Goal: Task Accomplishment & Management: Use online tool/utility

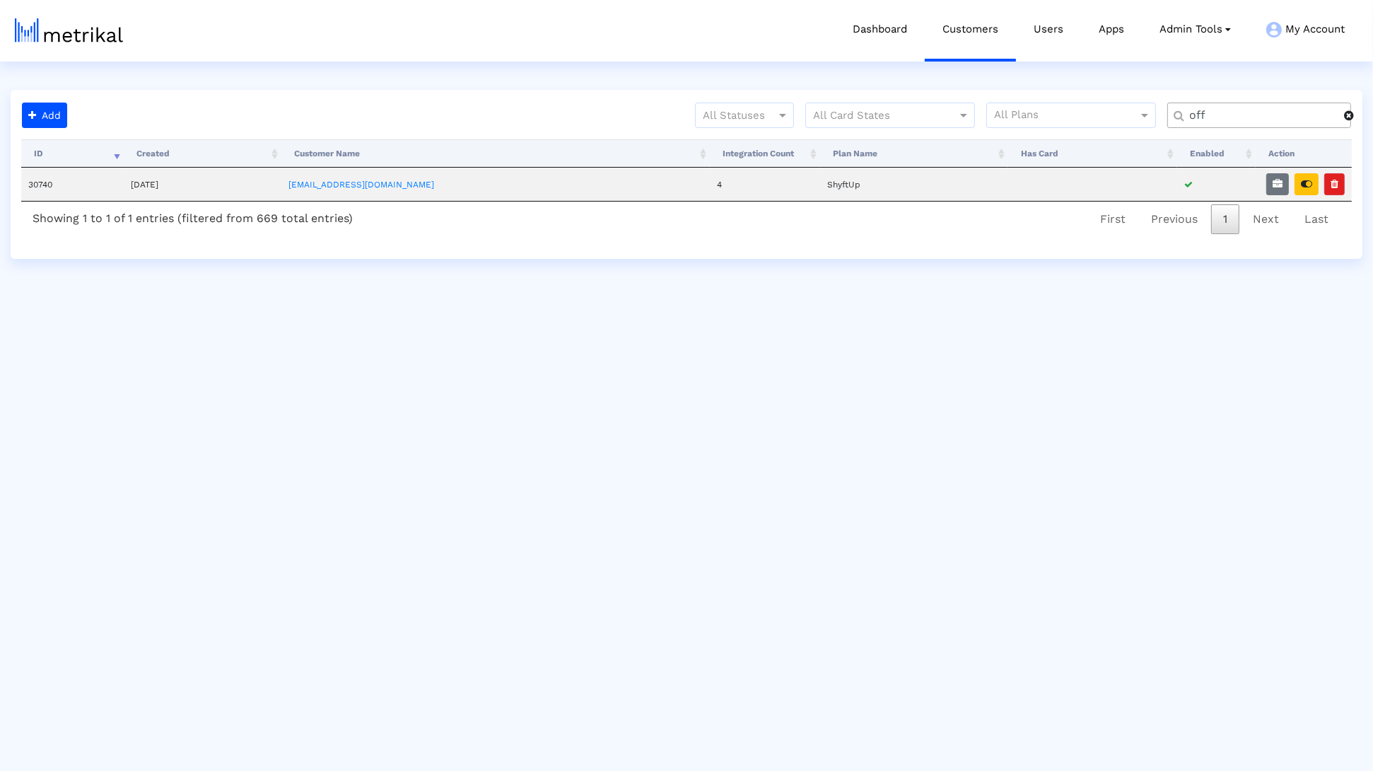
click at [1220, 106] on div "off" at bounding box center [1259, 115] width 184 height 25
click at [1219, 110] on input "off" at bounding box center [1261, 115] width 165 height 15
click at [1220, 110] on input "off" at bounding box center [1261, 115] width 165 height 15
type input "blk"
click at [1309, 183] on icon "button" at bounding box center [1306, 184] width 11 height 10
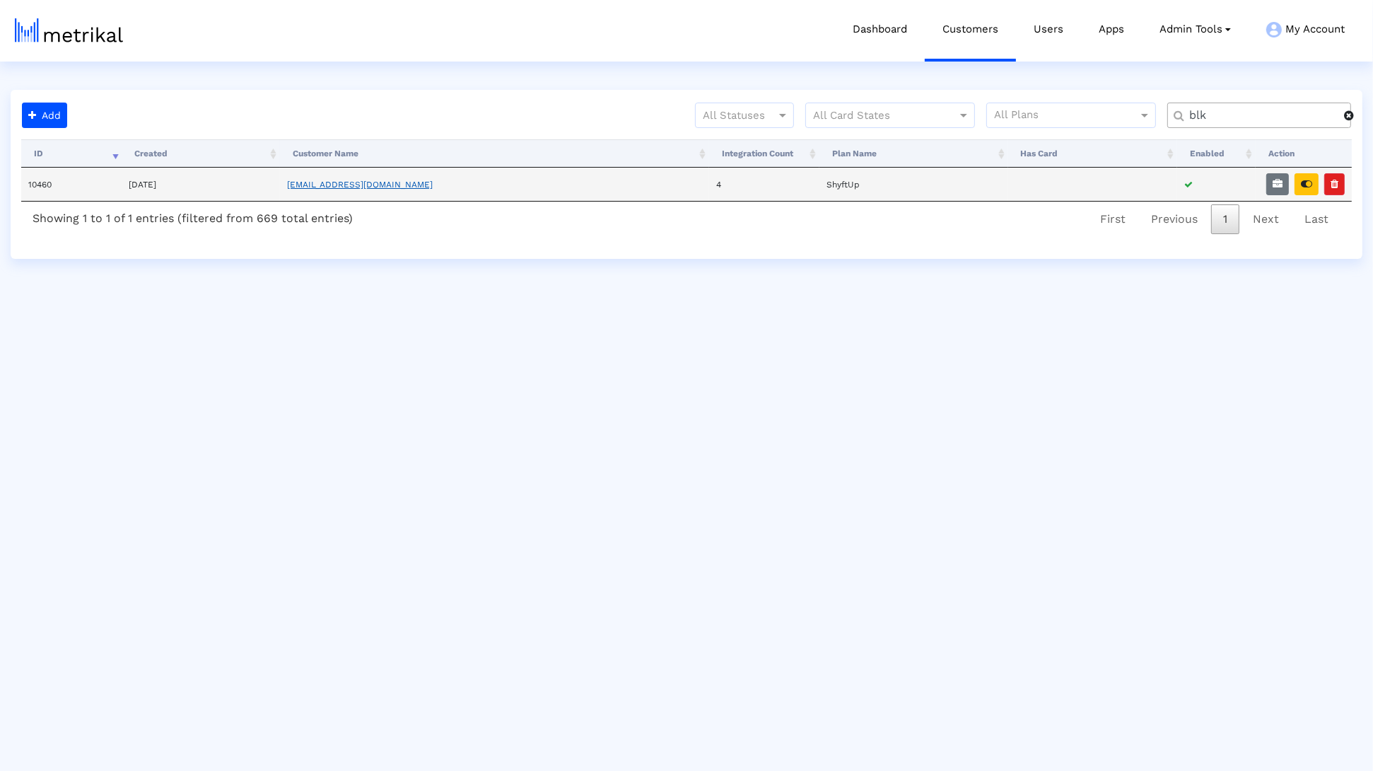
click at [354, 185] on link "[EMAIL_ADDRESS][DOMAIN_NAME]" at bounding box center [360, 185] width 146 height 10
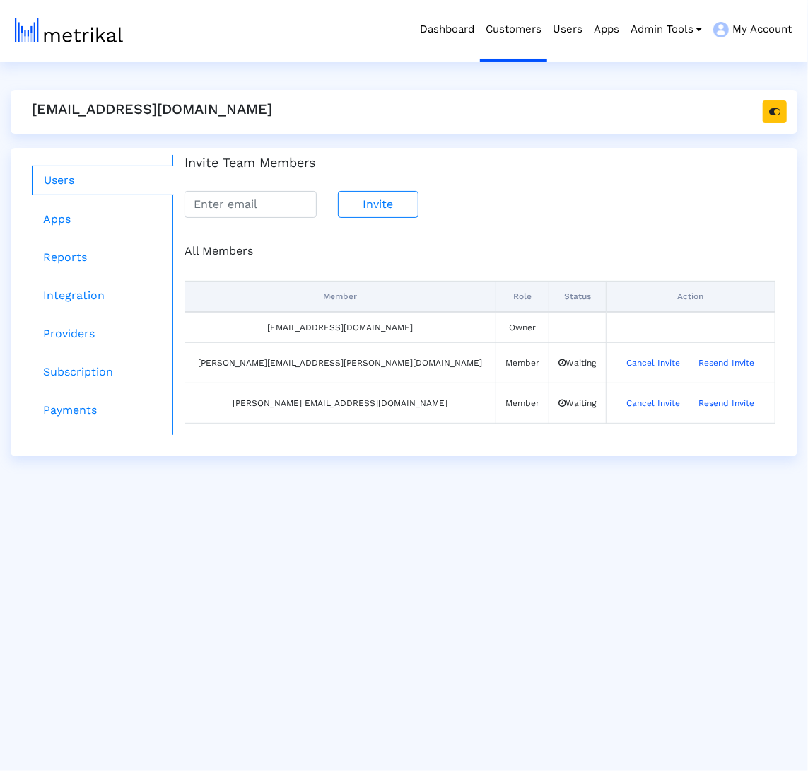
click at [89, 235] on ul "Users Apps Reports Integration Providers Subscription Payments" at bounding box center [97, 295] width 152 height 280
click at [85, 223] on link "Apps" at bounding box center [103, 219] width 142 height 28
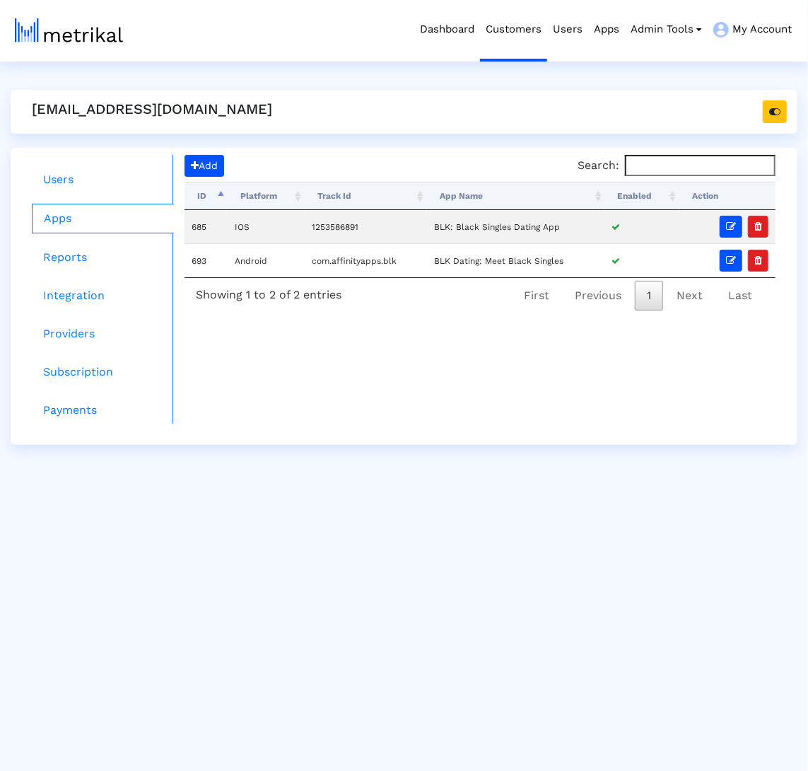
click at [633, 192] on th "Enabled" at bounding box center [642, 196] width 74 height 28
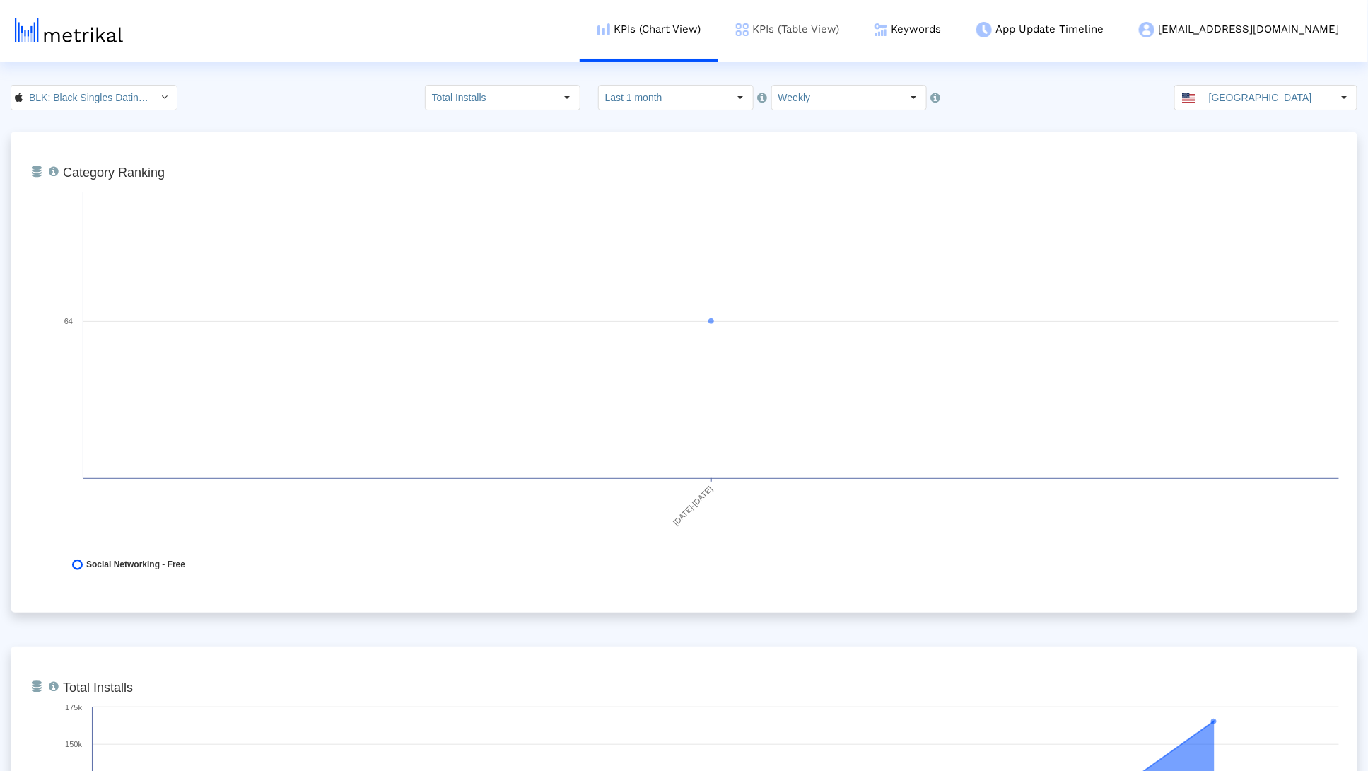
click at [846, 47] on link "KPIs (Table View)" at bounding box center [787, 29] width 139 height 59
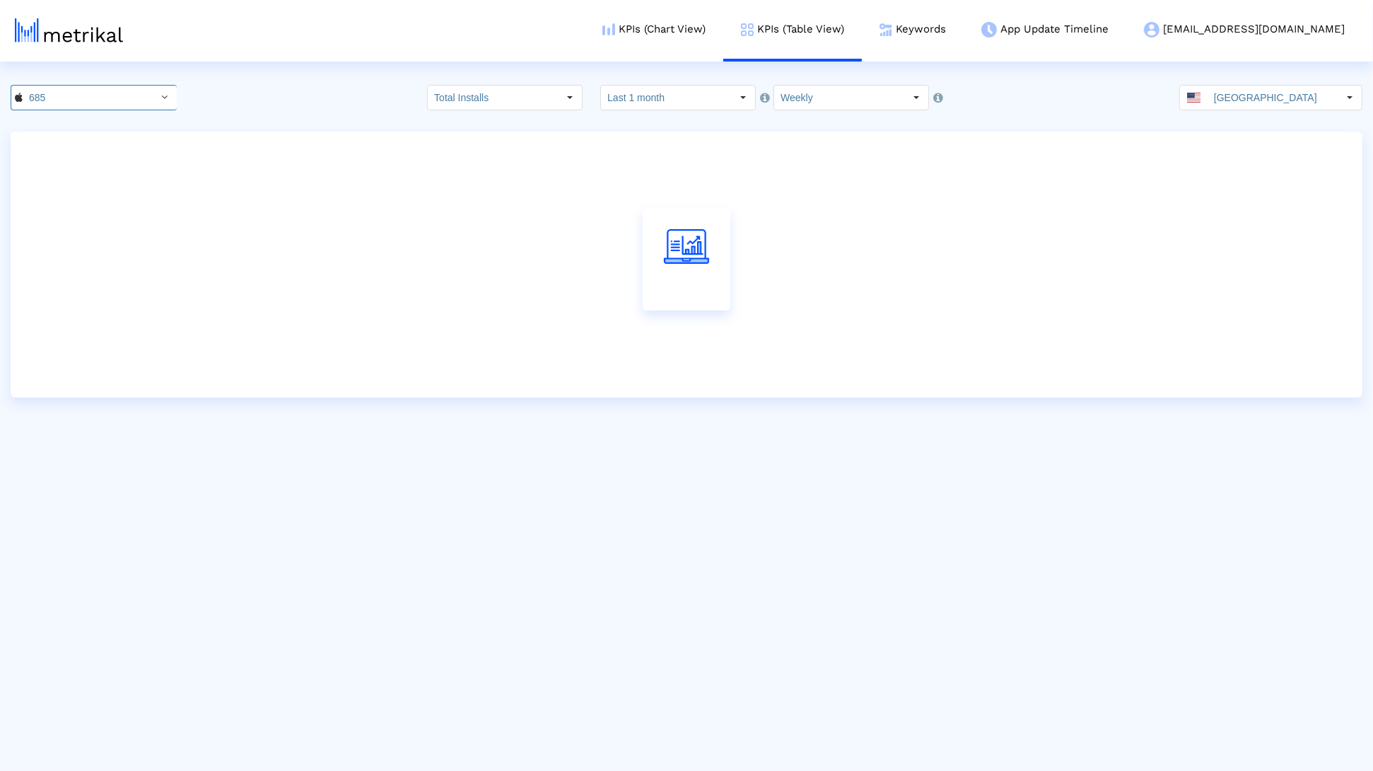
click at [124, 133] on div at bounding box center [687, 265] width 1352 height 266
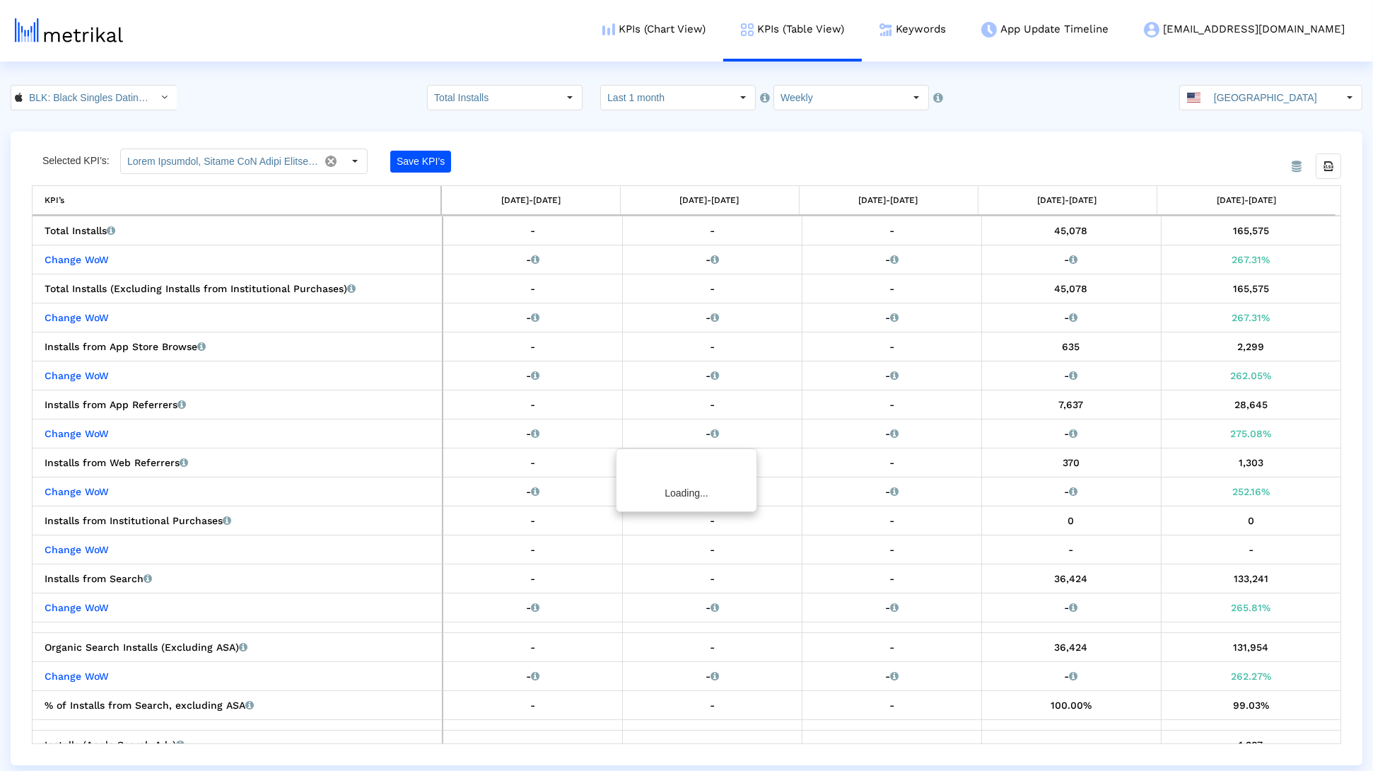
click at [117, 114] on crea-index "BLK: Black Singles Dating App < 1253586891 > Total Installs Select how far back…" at bounding box center [686, 425] width 1373 height 680
click at [117, 111] on crea-index "BLK: Black Singles Dating App < 1253586891 > Total Installs Select how far back…" at bounding box center [686, 425] width 1373 height 680
click at [115, 108] on input "BLK: Black Singles Dating App < 1253586891 >" at bounding box center [86, 98] width 127 height 24
click at [109, 144] on div "BLK Dating: Meet Black Singles <com.affinityapps.blk>" at bounding box center [88, 145] width 141 height 13
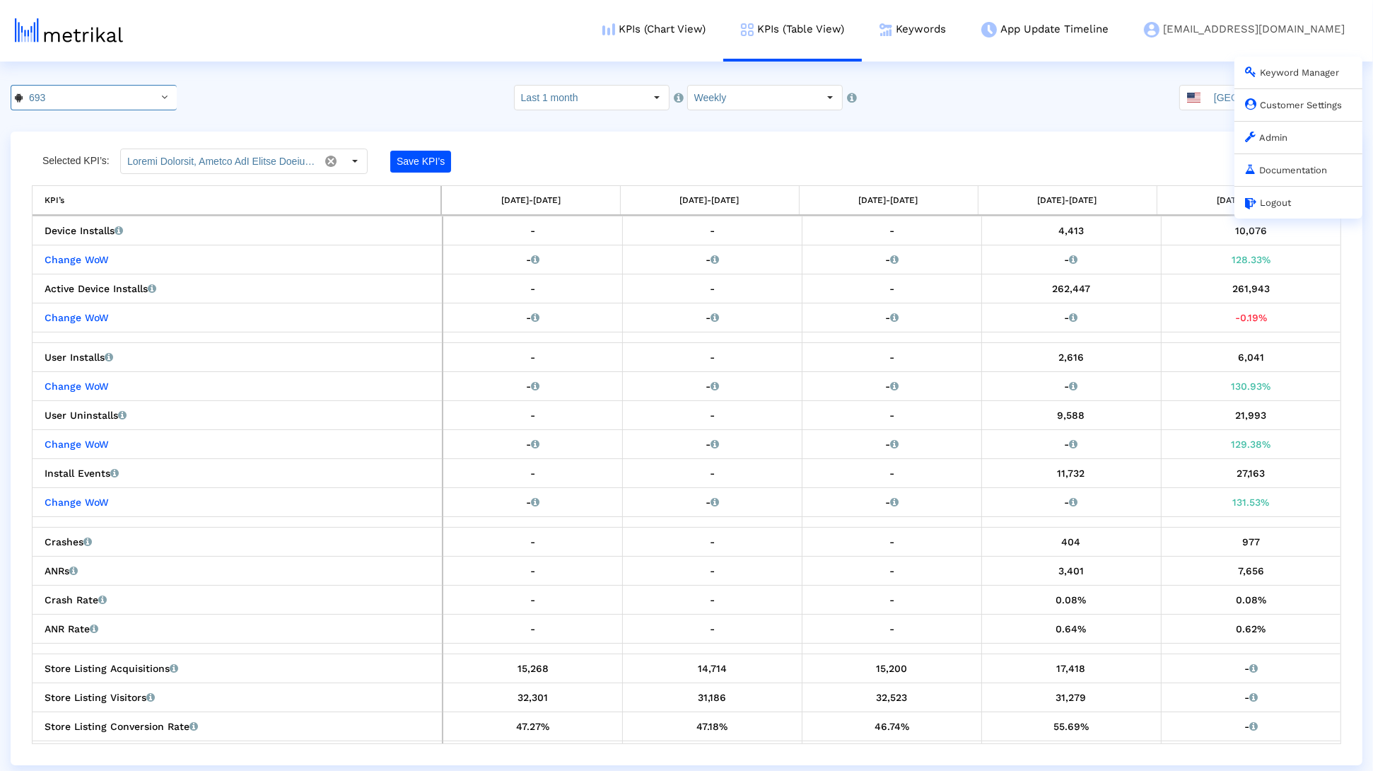
click at [1283, 110] on link "Customer Settings" at bounding box center [1293, 105] width 97 height 11
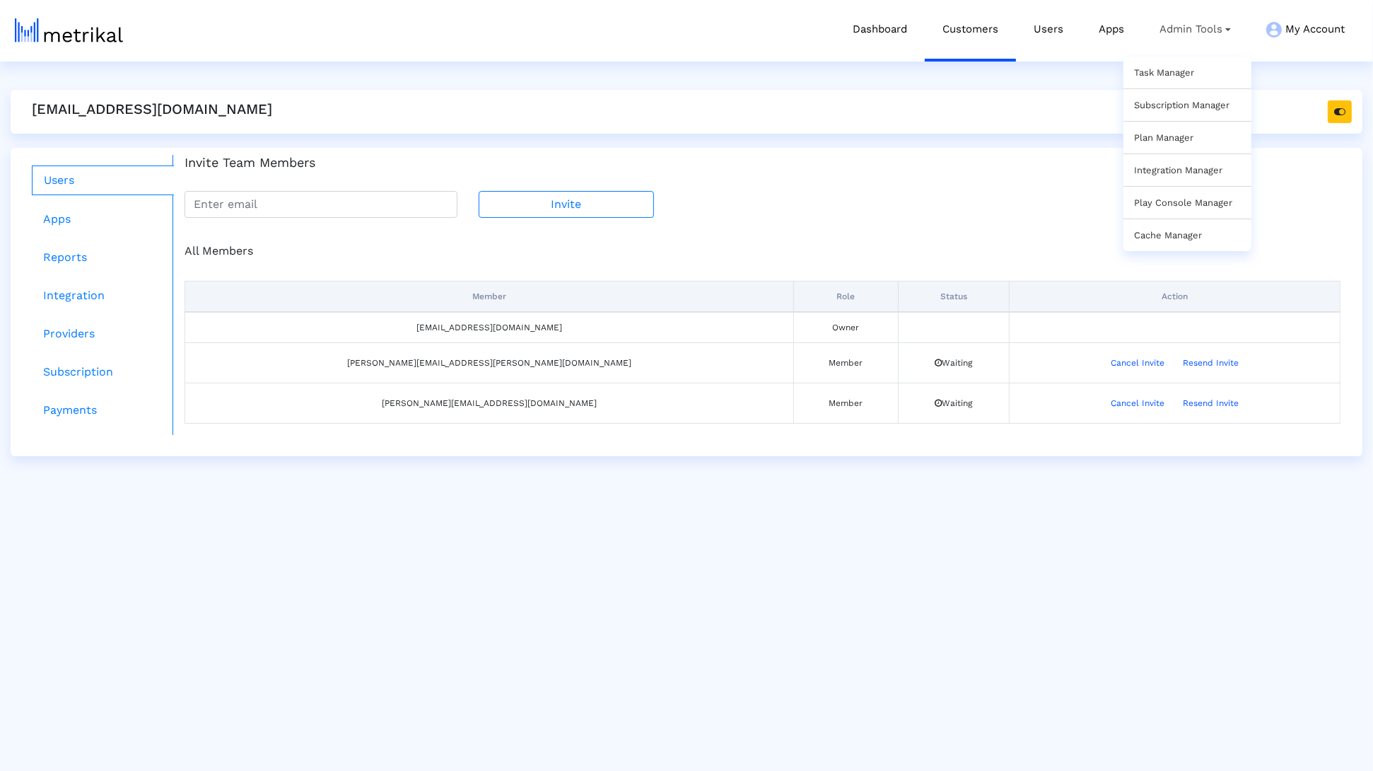
click at [1173, 64] on div "Task Manager" at bounding box center [1187, 73] width 128 height 32
click at [1177, 71] on link "Task Manager" at bounding box center [1164, 72] width 60 height 11
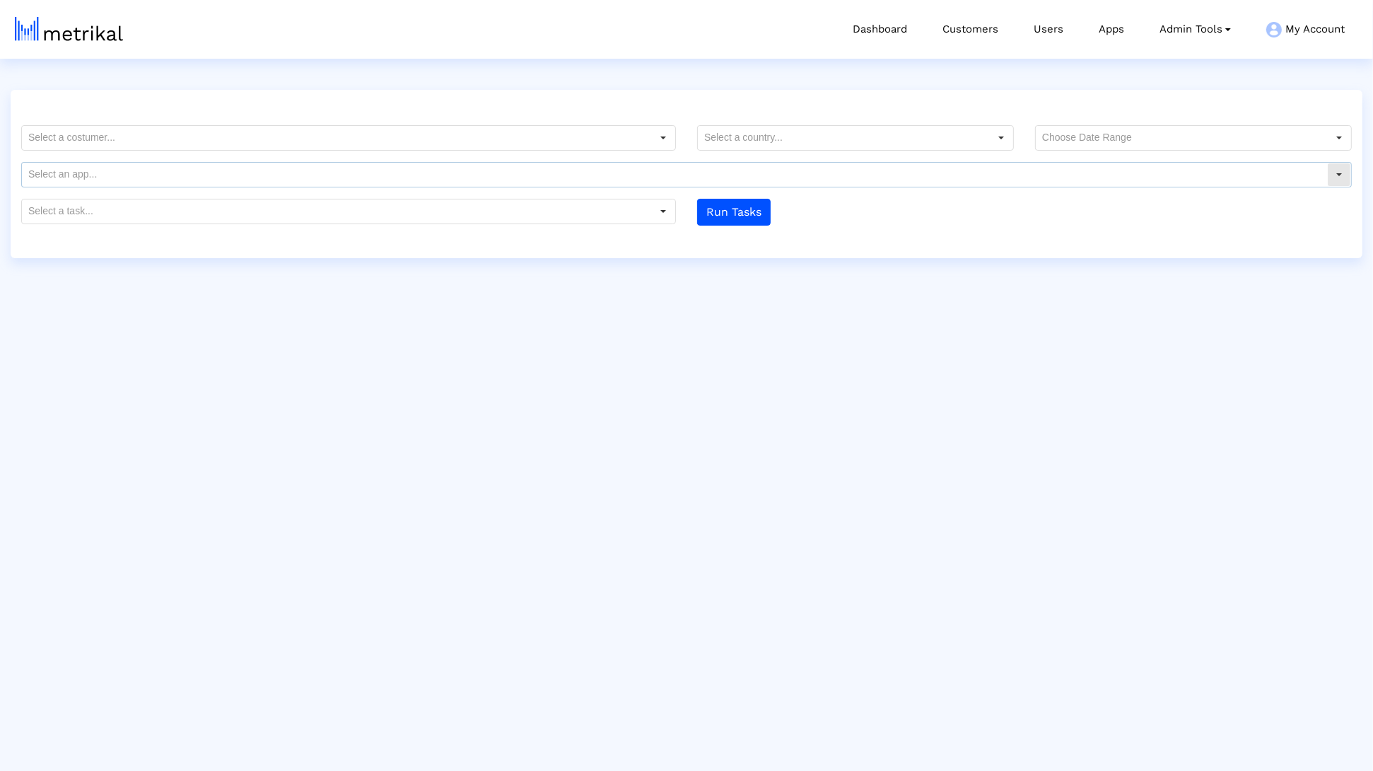
click at [490, 156] on form "Platform Provider App TrackId No data Run Tasks" at bounding box center [687, 175] width 1352 height 100
click at [485, 144] on input "text" at bounding box center [336, 138] width 629 height 24
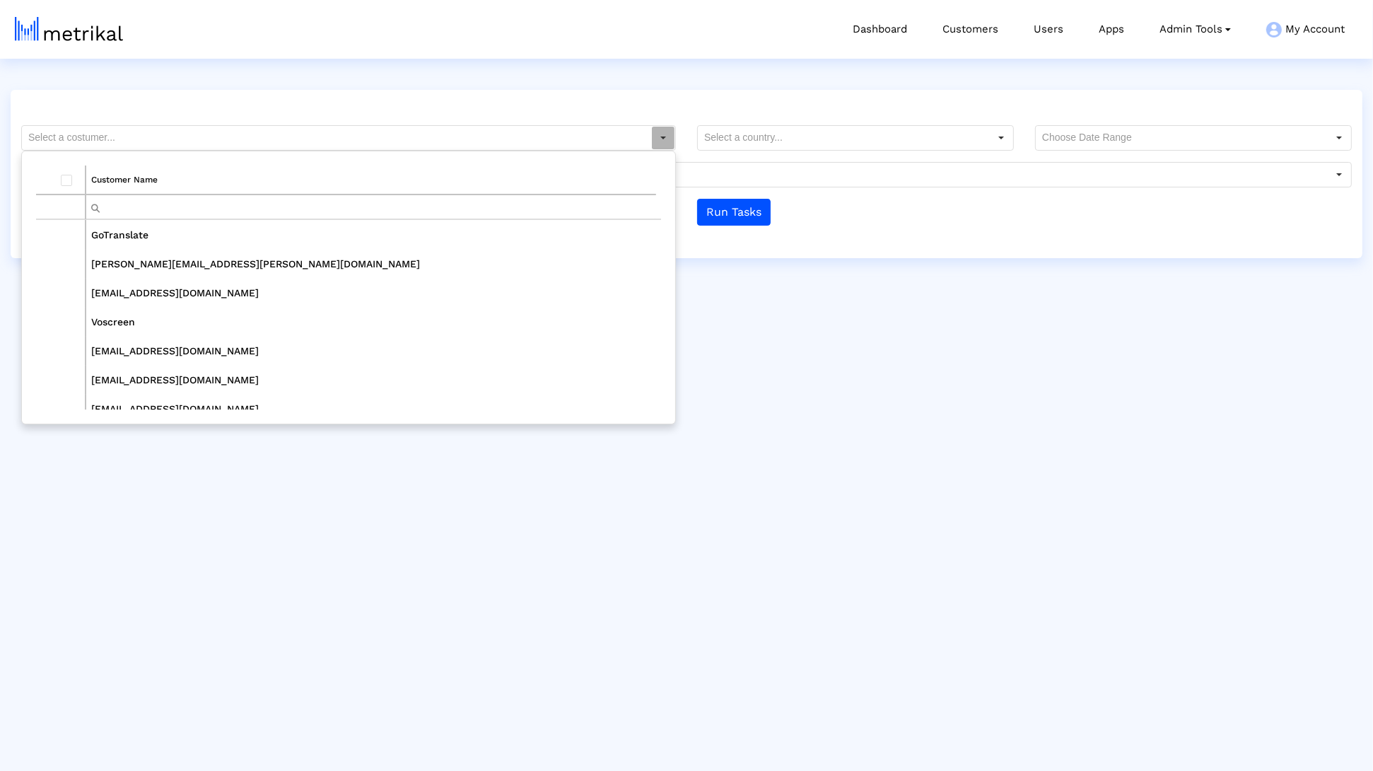
click at [354, 201] on input "Filter cell" at bounding box center [371, 206] width 570 height 23
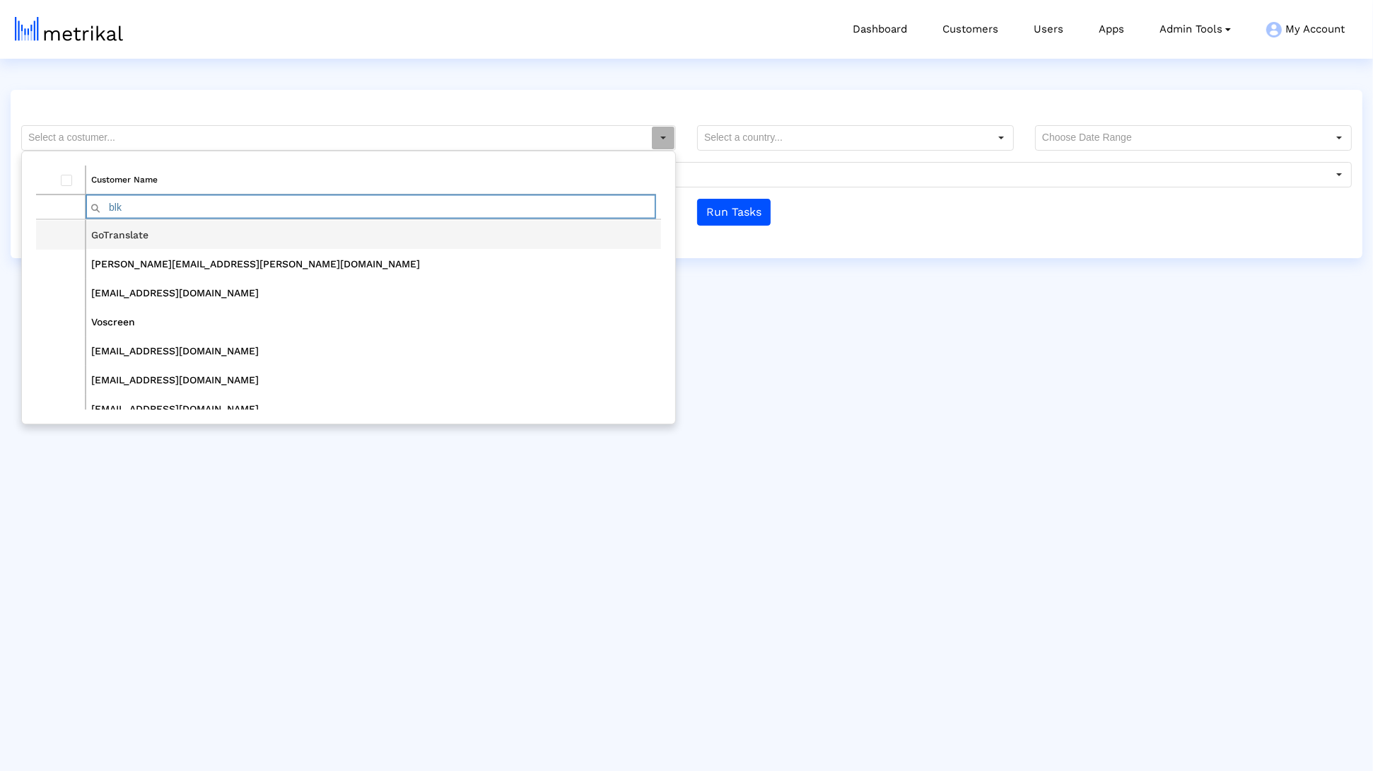
type input "blk"
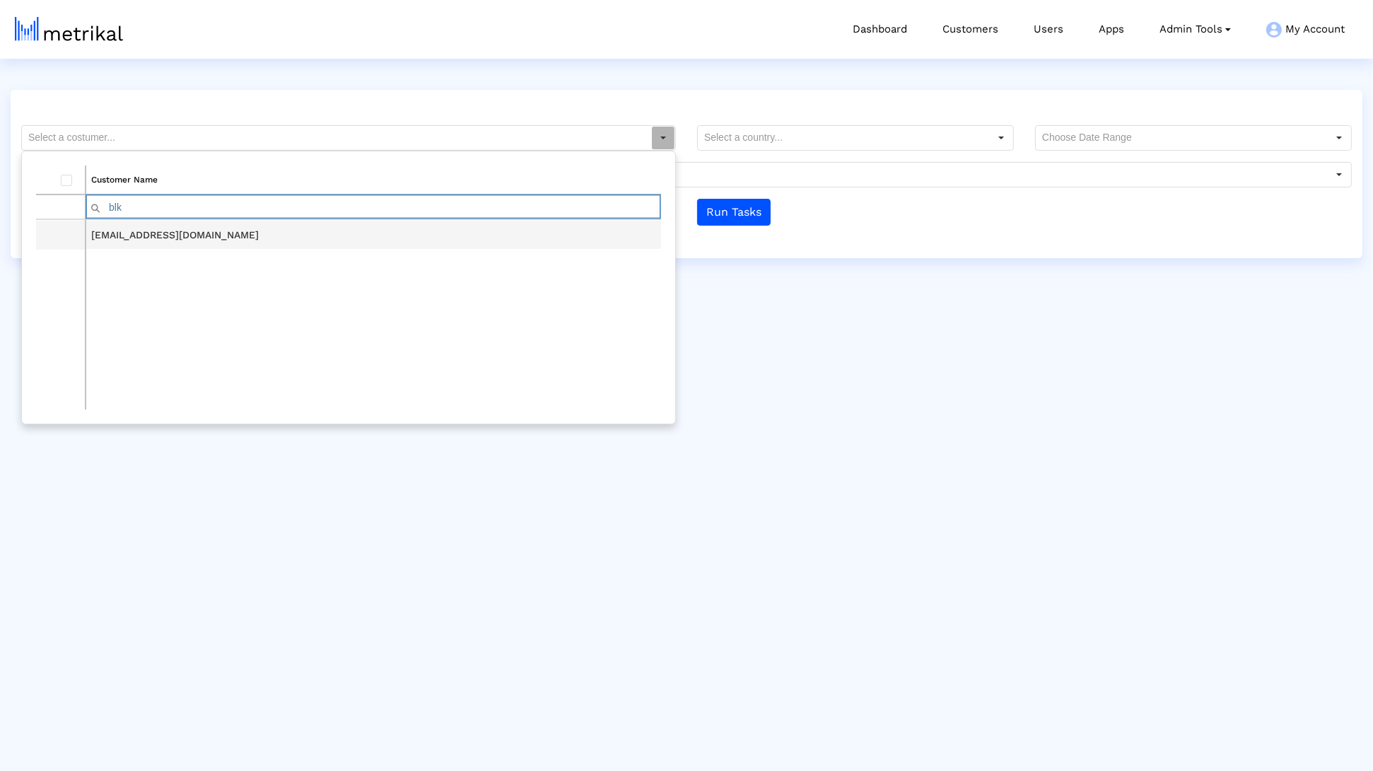
click at [135, 242] on td "[EMAIL_ADDRESS][DOMAIN_NAME]" at bounding box center [374, 235] width 576 height 29
type input "[EMAIL_ADDRESS][DOMAIN_NAME]"
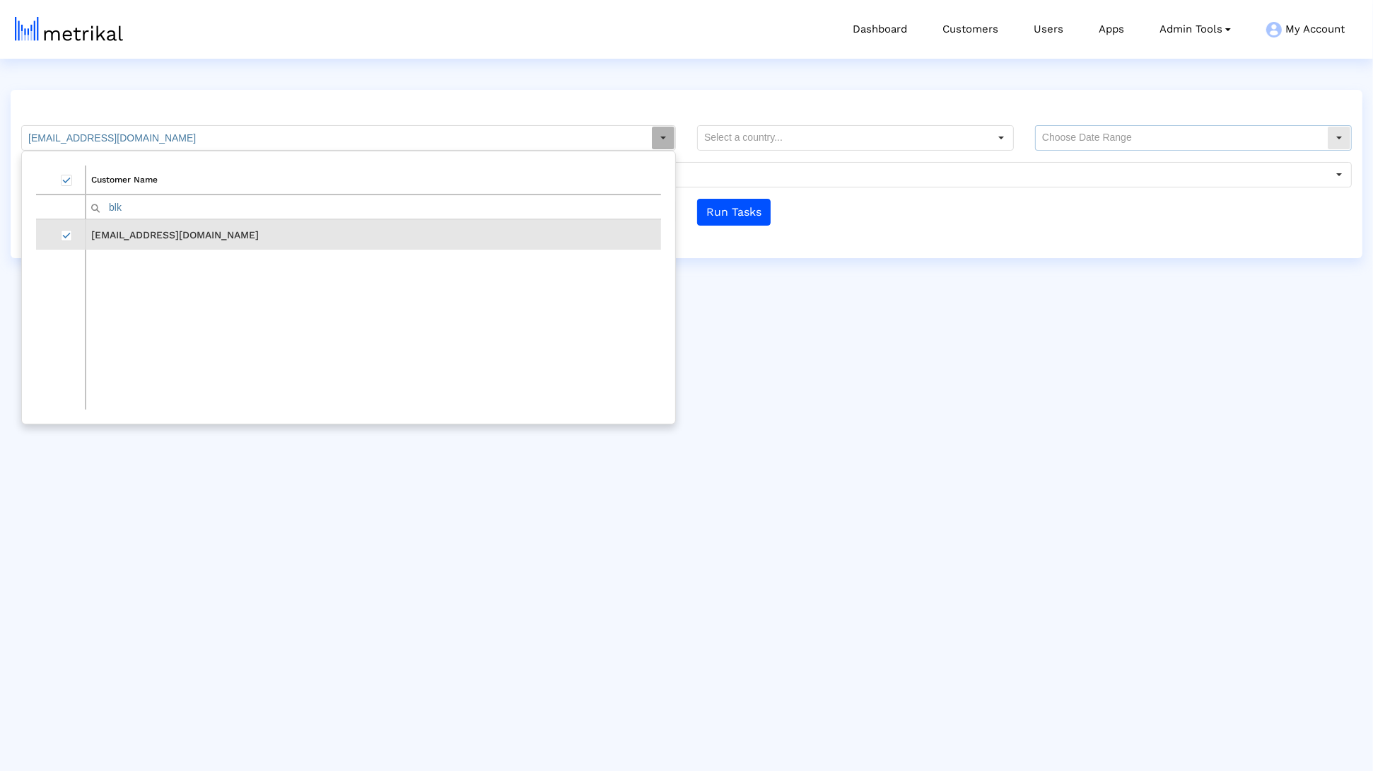
click at [1095, 139] on input "text" at bounding box center [1181, 138] width 291 height 24
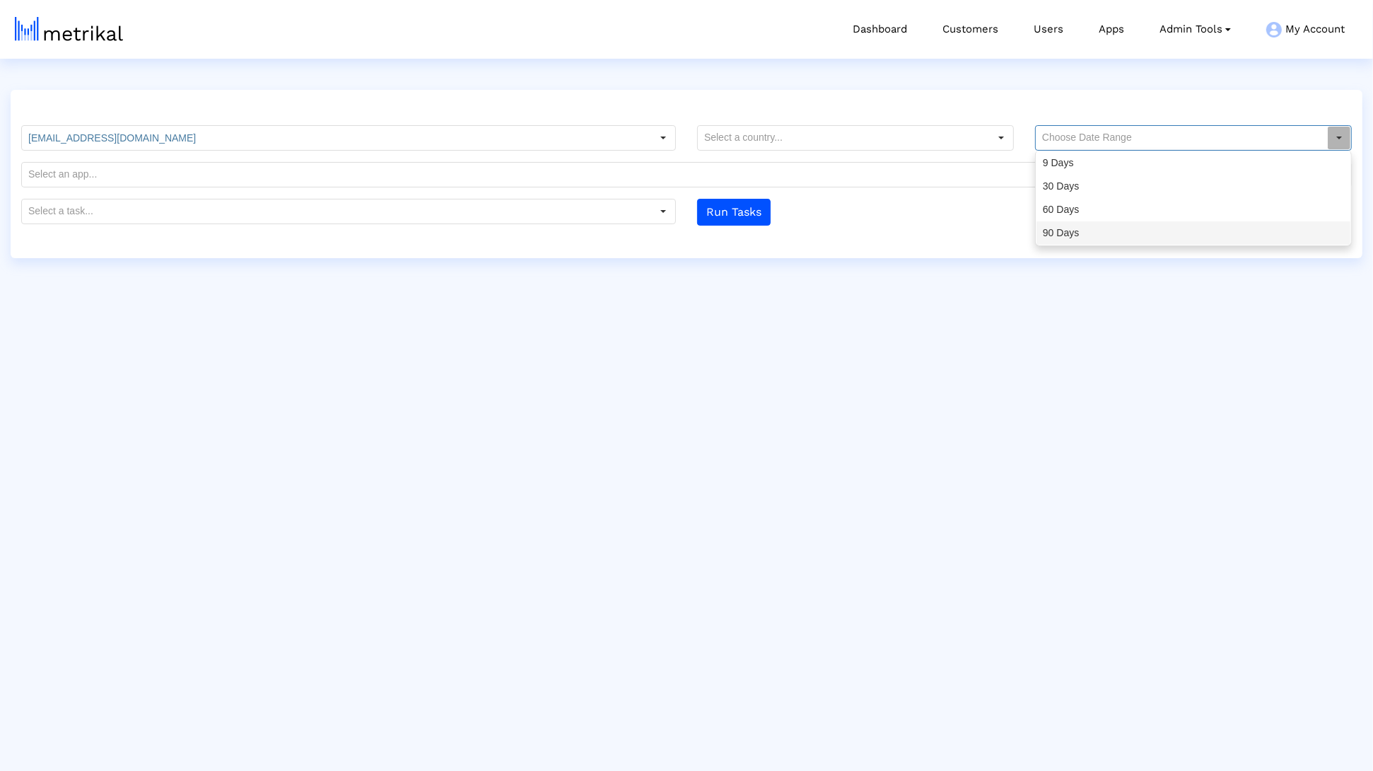
click at [1079, 231] on div "90 Days" at bounding box center [1194, 232] width 314 height 23
type input "90 Days"
click at [551, 224] on div at bounding box center [349, 212] width 676 height 27
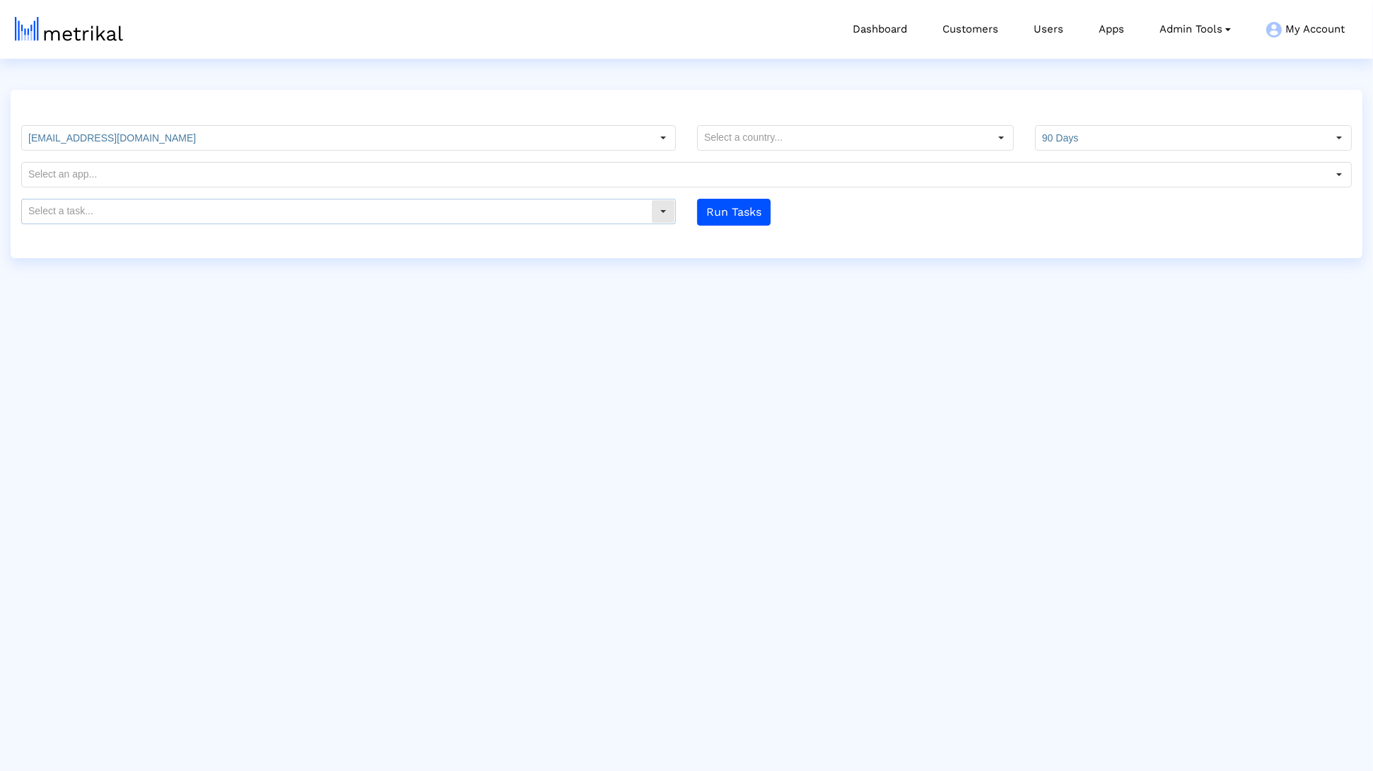
click at [476, 177] on input "text" at bounding box center [674, 175] width 1305 height 24
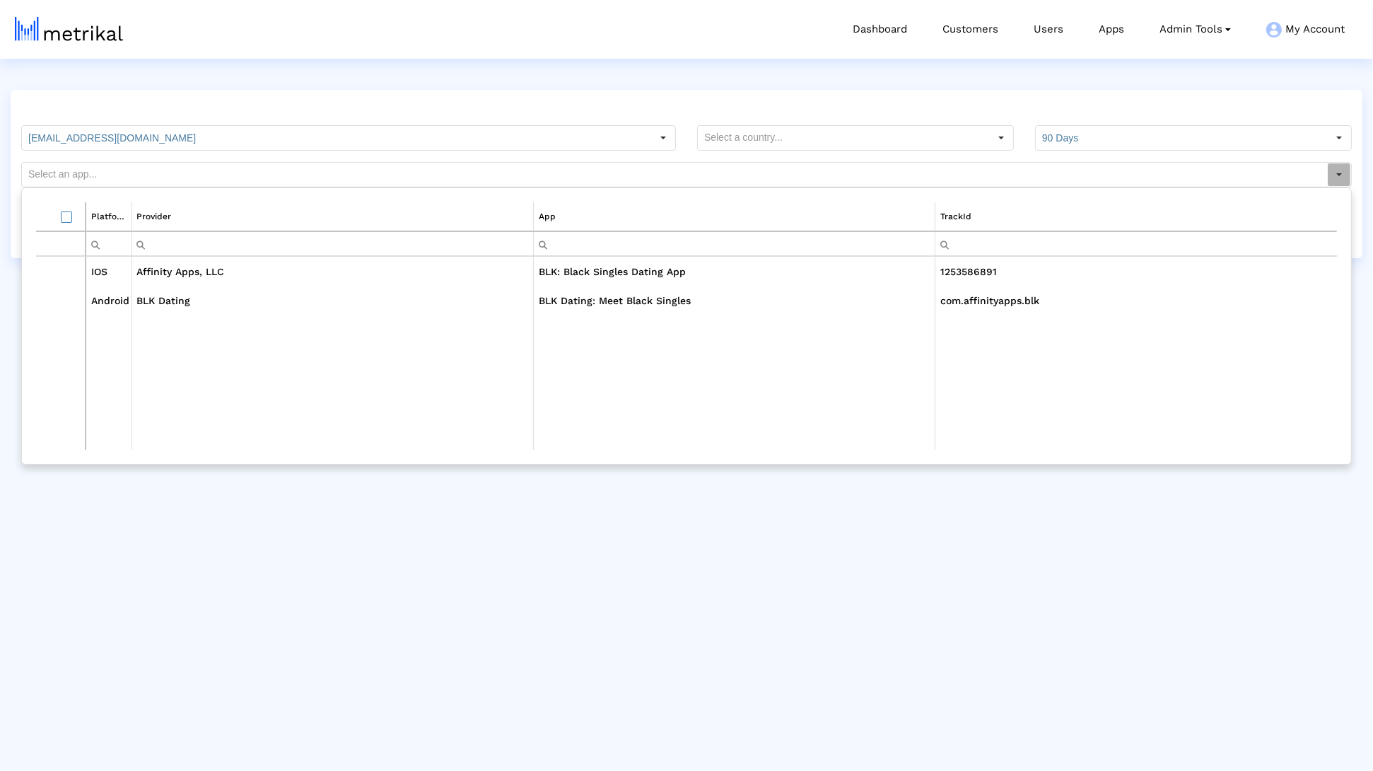
click at [270, 315] on td "Data grid" at bounding box center [333, 382] width 402 height 134
click at [267, 310] on td "BLK Dating" at bounding box center [333, 300] width 402 height 29
type input "BLK Dating: Meet Black Singles <com.affinityapps.blk>"
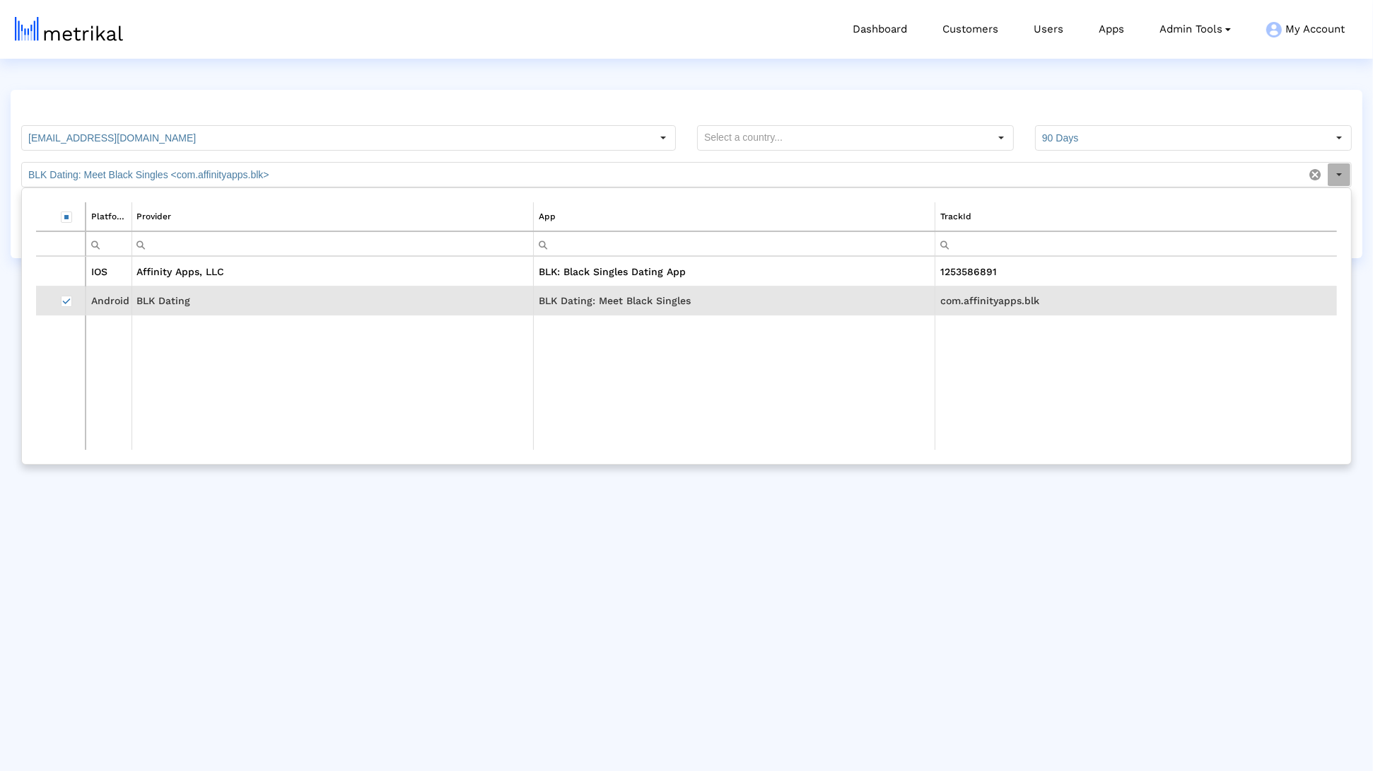
click at [288, 107] on div at bounding box center [687, 105] width 1352 height 17
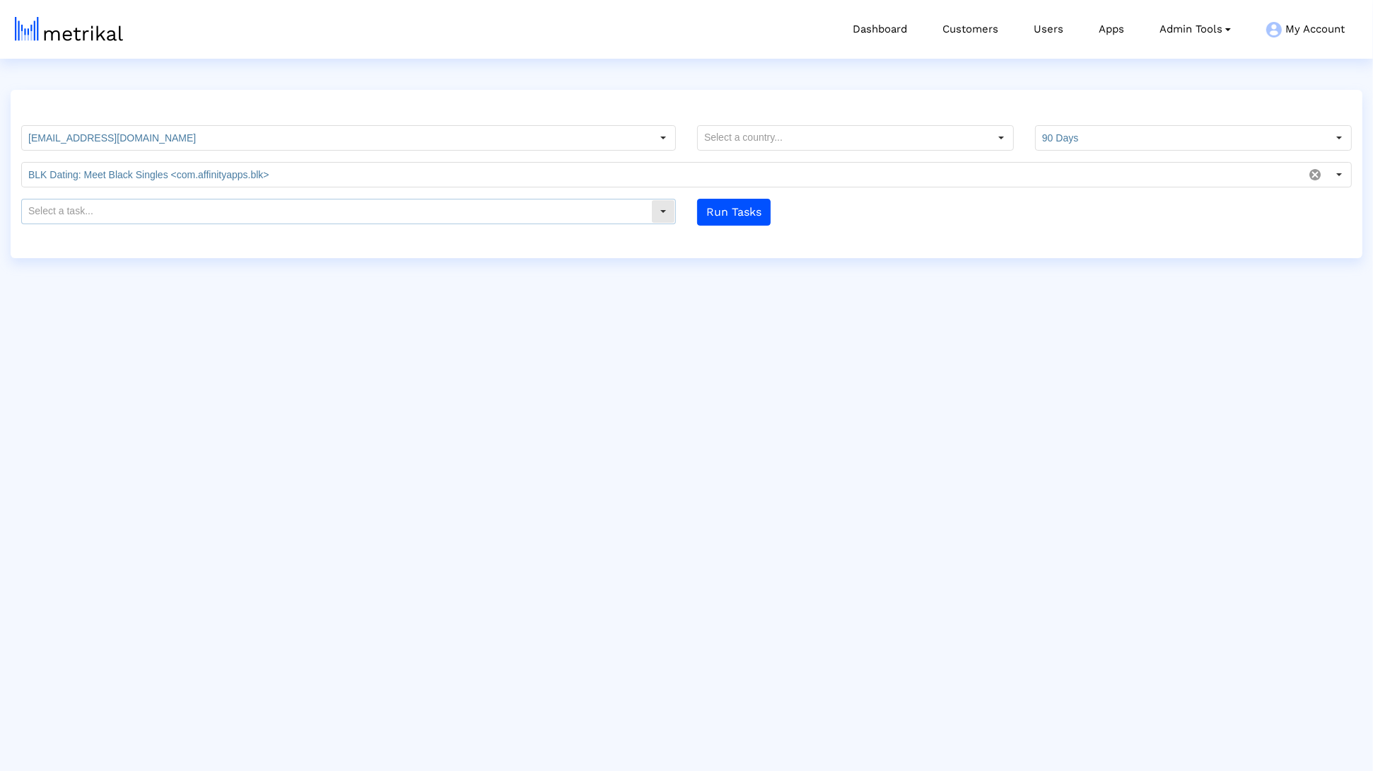
click at [241, 205] on input "text" at bounding box center [336, 211] width 629 height 24
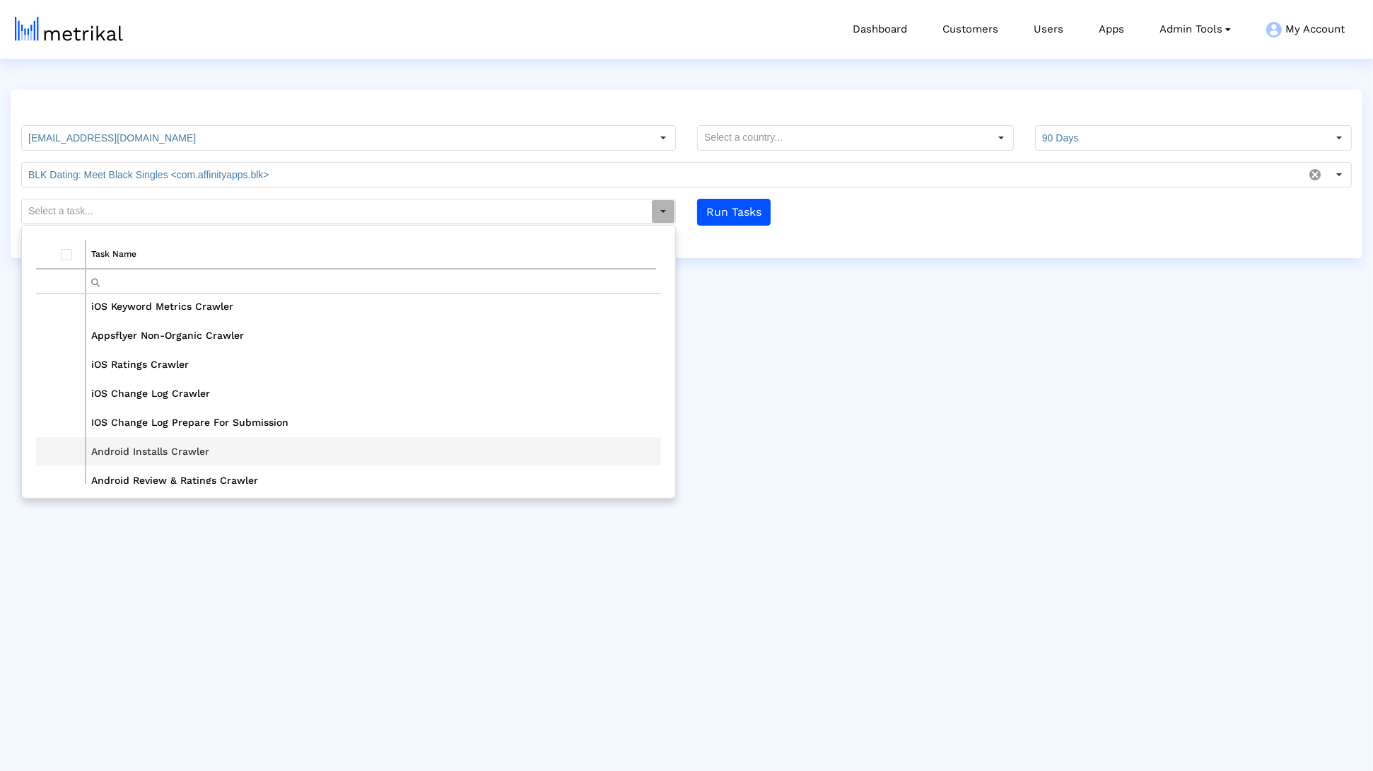
click at [200, 446] on td "Android Installs Crawler" at bounding box center [374, 451] width 576 height 29
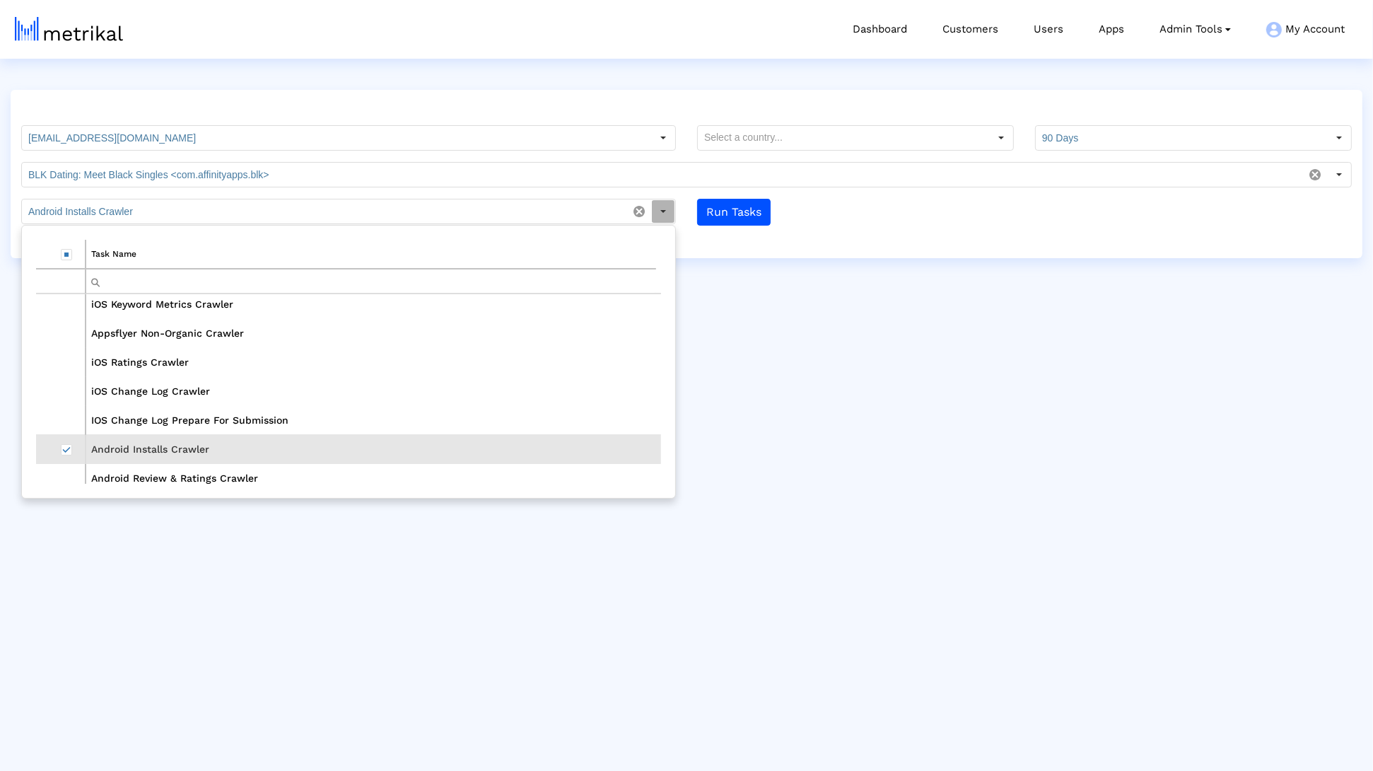
scroll to position [6, 0]
click at [66, 476] on span "Select row" at bounding box center [66, 477] width 11 height 11
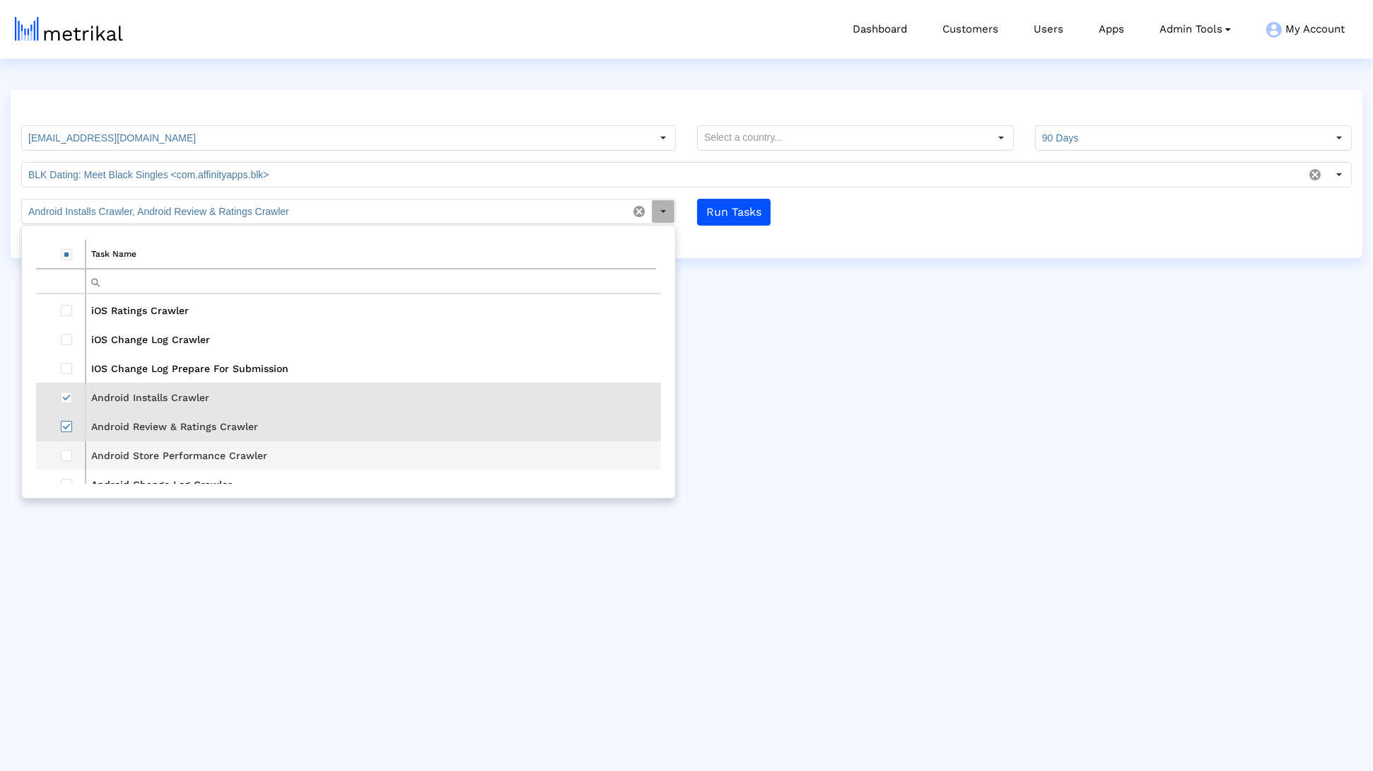
click at [76, 456] on td "Data grid" at bounding box center [60, 454] width 49 height 29
type input "Android Installs Crawler, Android Review & Ratings Crawler, Android Store Perfo…"
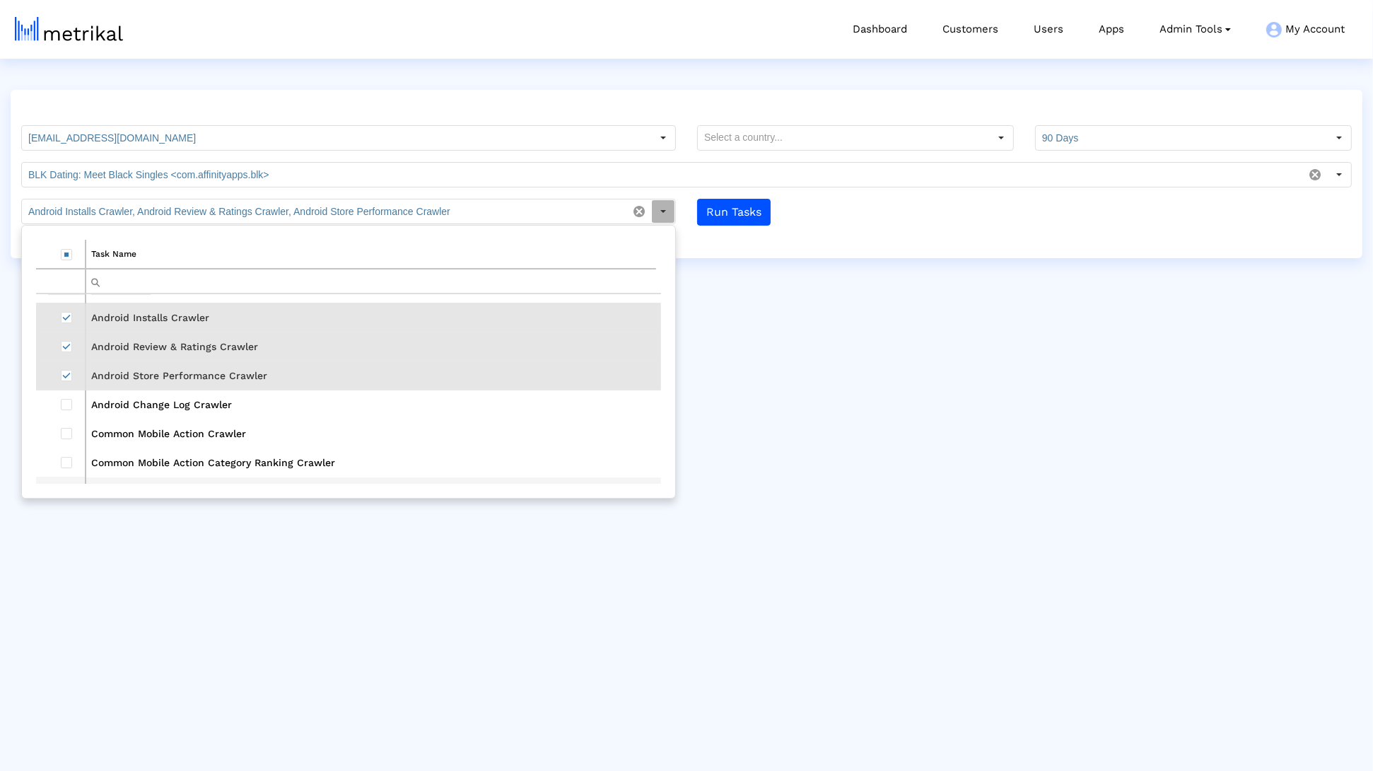
scroll to position [151, 0]
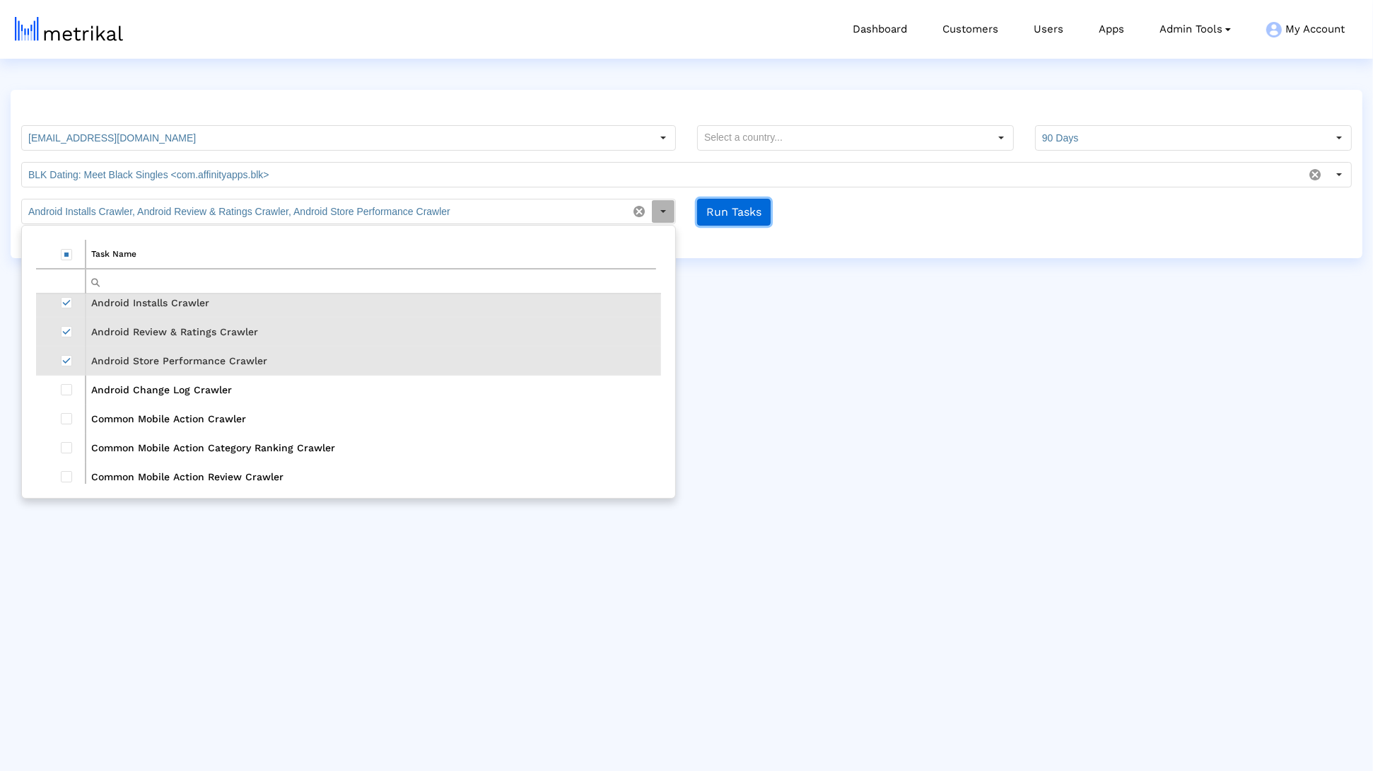
click at [735, 218] on button "Run Tasks" at bounding box center [734, 212] width 74 height 27
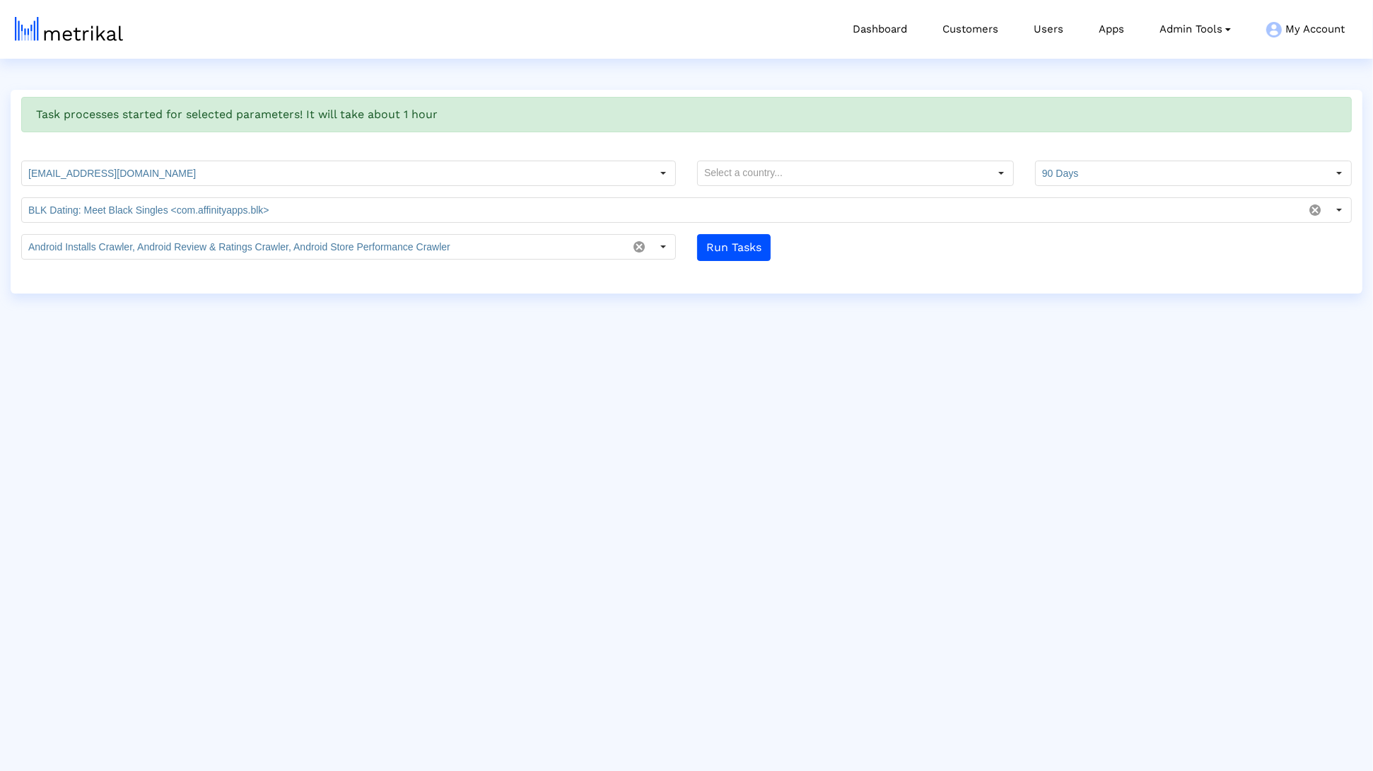
click at [521, 293] on html "Dashboard Customers Users Apps Admin Tools Task Manager Subscription Manager Pl…" at bounding box center [686, 146] width 1373 height 293
